Goal: Task Accomplishment & Management: Manage account settings

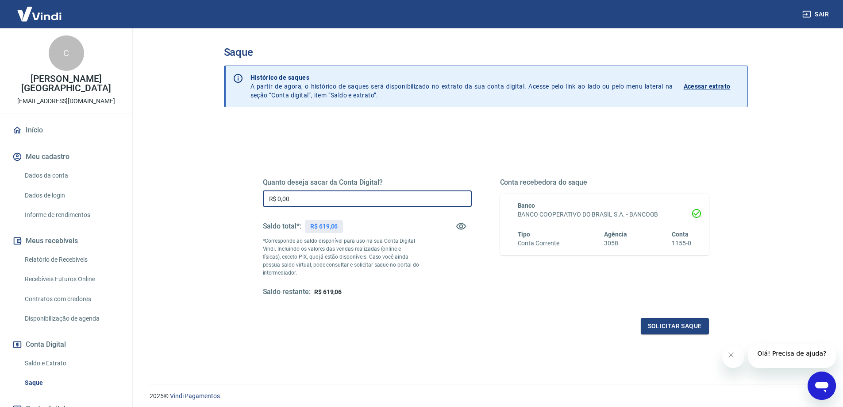
drag, startPoint x: 310, startPoint y: 199, endPoint x: 90, endPoint y: 199, distance: 219.8
click at [90, 199] on div "Sair C [PERSON_NAME] Pamplona [EMAIL_ADDRESS][DOMAIN_NAME] Início Meu cadastro …" at bounding box center [421, 203] width 843 height 407
type input "R$ 619,06"
click at [667, 326] on button "Solicitar saque" at bounding box center [675, 326] width 68 height 16
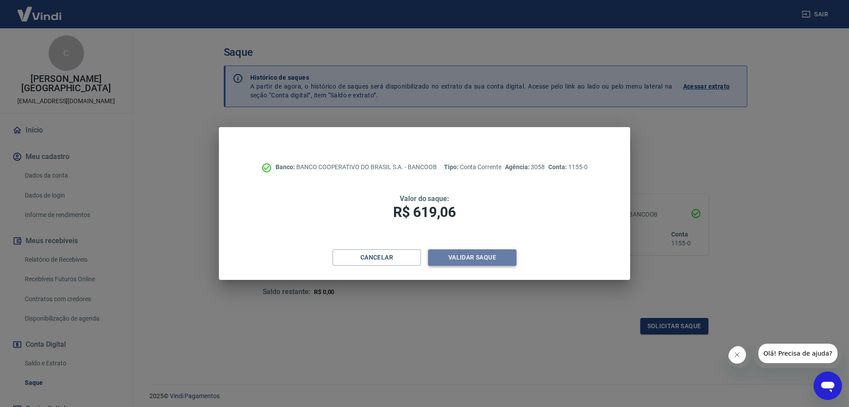
click at [477, 259] on button "Validar saque" at bounding box center [472, 257] width 88 height 16
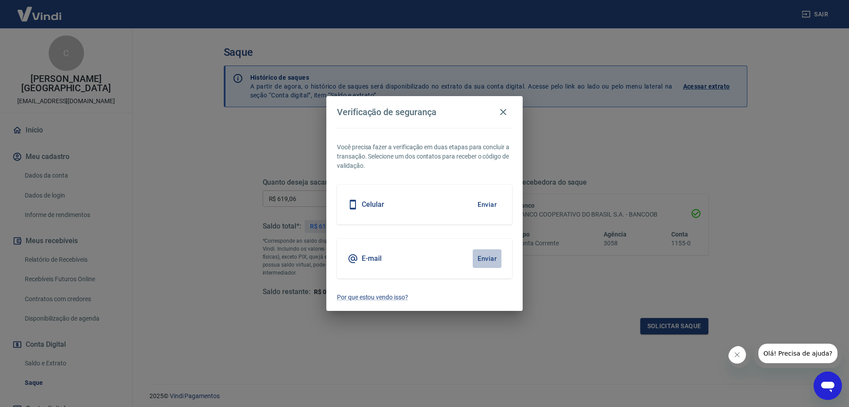
click at [484, 263] on button "Enviar" at bounding box center [487, 258] width 29 height 19
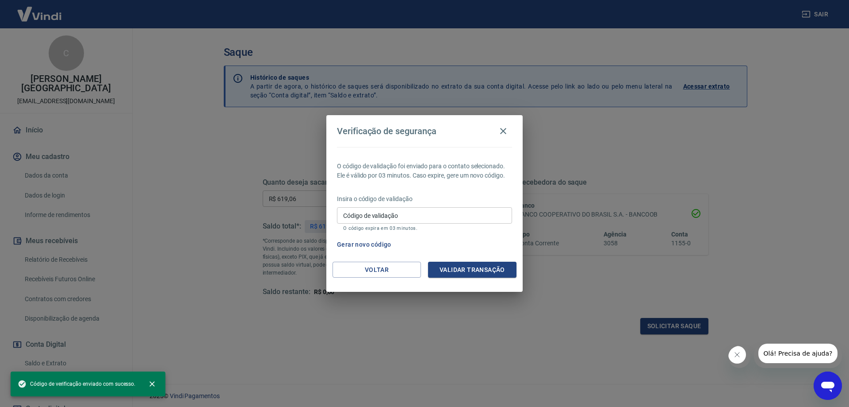
click at [425, 220] on input "Código de validação" at bounding box center [424, 215] width 175 height 16
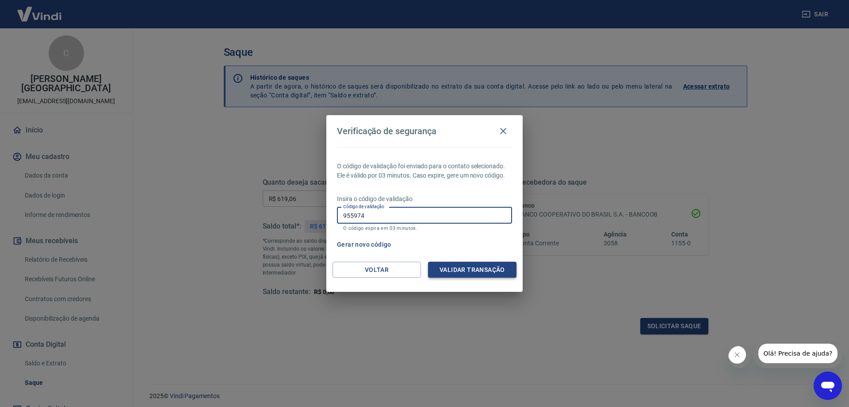
type input "955974"
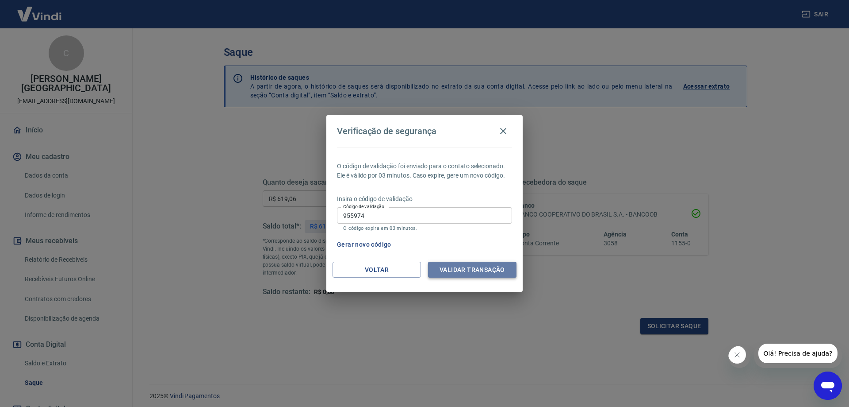
click at [460, 272] on button "Validar transação" at bounding box center [472, 269] width 88 height 16
